Goal: Task Accomplishment & Management: Use online tool/utility

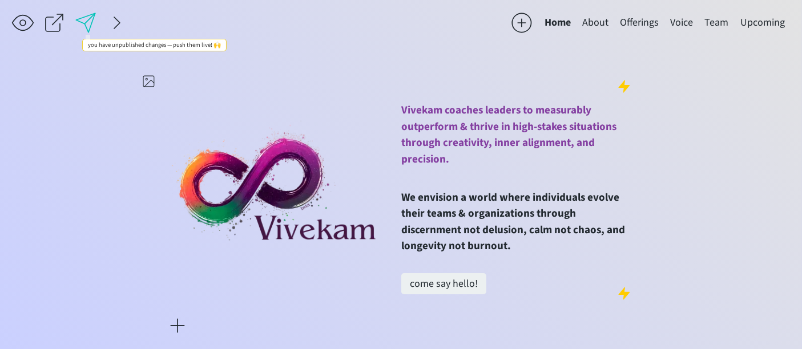
click at [94, 18] on div at bounding box center [85, 22] width 23 height 23
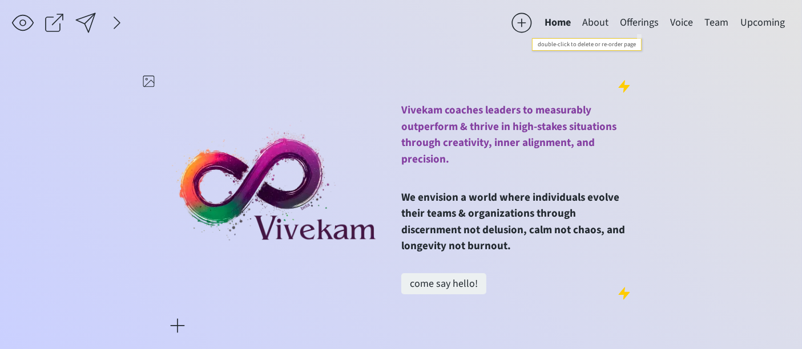
click at [632, 17] on button "Offerings" at bounding box center [639, 22] width 50 height 23
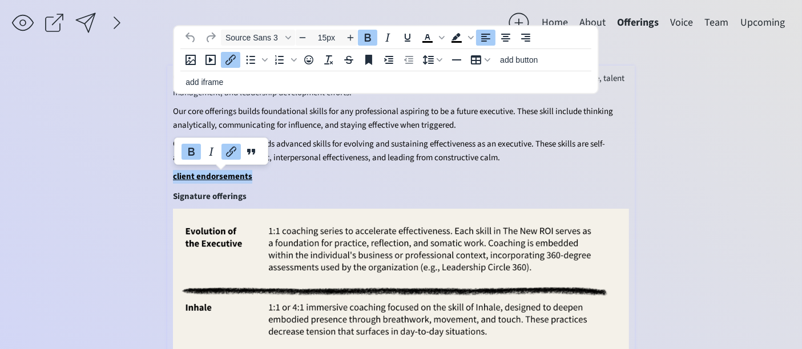
drag, startPoint x: 201, startPoint y: 172, endPoint x: 174, endPoint y: 176, distance: 27.7
click at [174, 176] on p "client endorsements" at bounding box center [401, 177] width 456 height 14
click at [231, 62] on icon "Insert/edit link" at bounding box center [231, 60] width 14 height 14
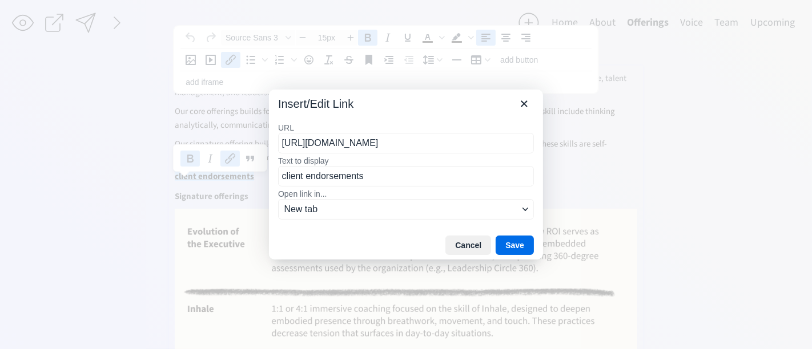
scroll to position [0, 583]
click at [383, 144] on input "[URL][DOMAIN_NAME]" at bounding box center [406, 143] width 256 height 21
type input "[URL][DOMAIN_NAME]"
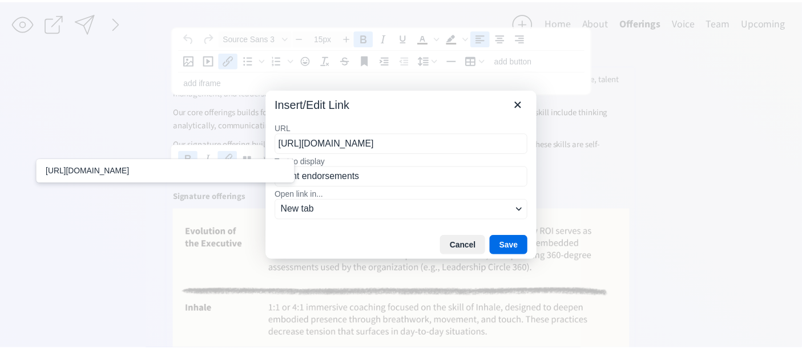
scroll to position [0, 576]
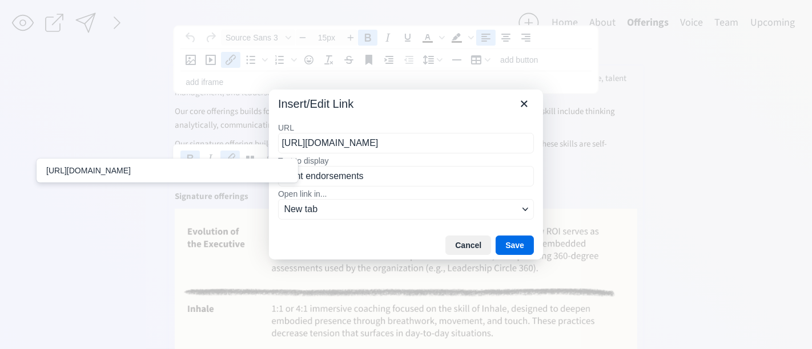
click at [507, 249] on button "Save" at bounding box center [514, 245] width 38 height 19
type input "14px"
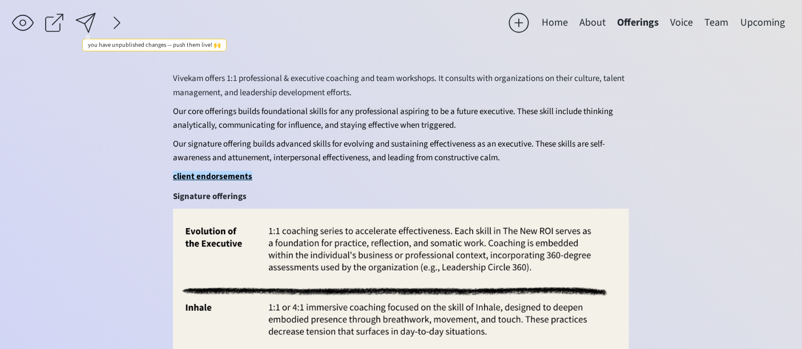
click at [89, 17] on div at bounding box center [85, 22] width 23 height 23
